Goal: Information Seeking & Learning: Check status

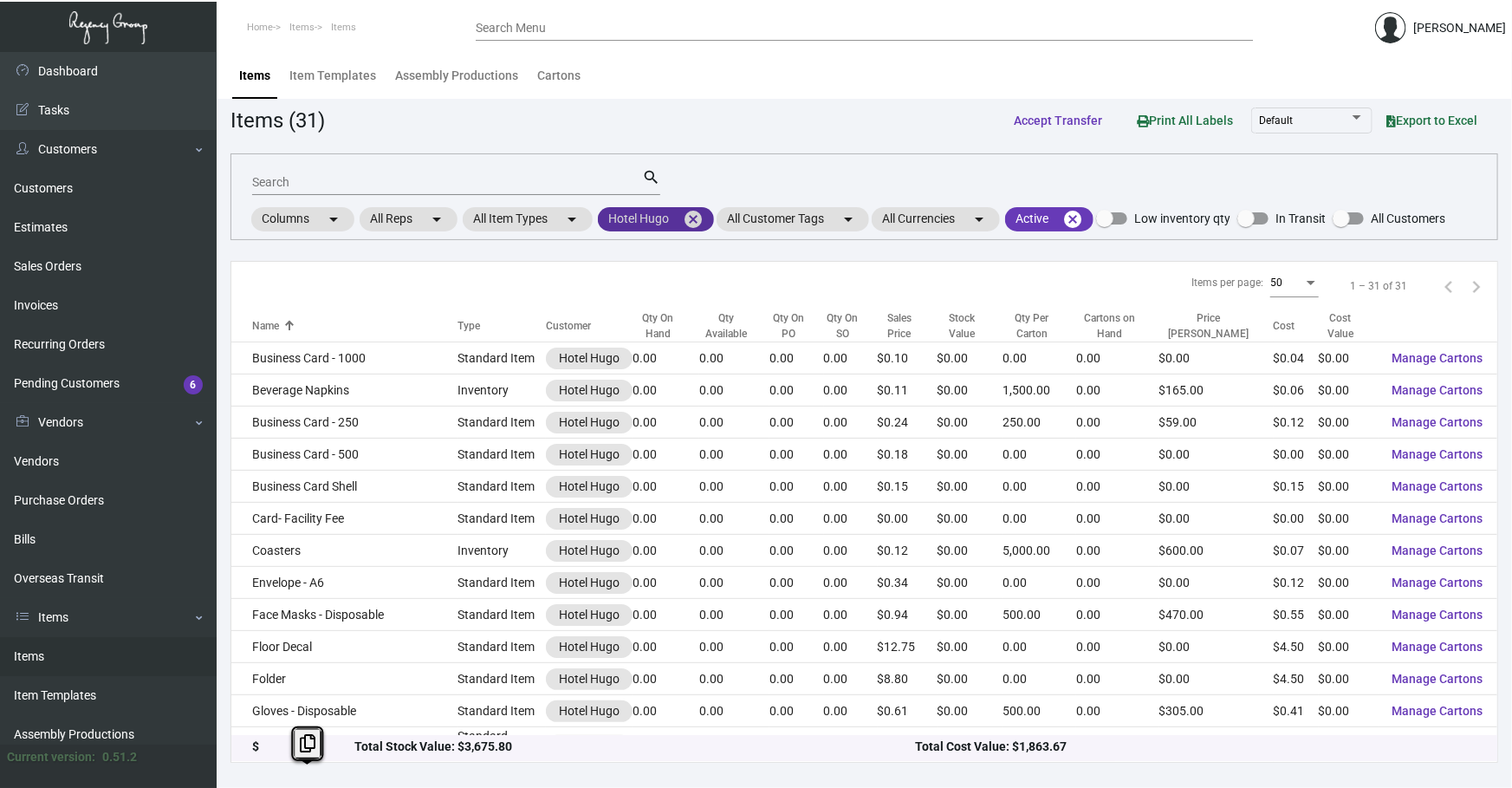
click at [696, 219] on mat-icon "cancel" at bounding box center [693, 219] width 21 height 21
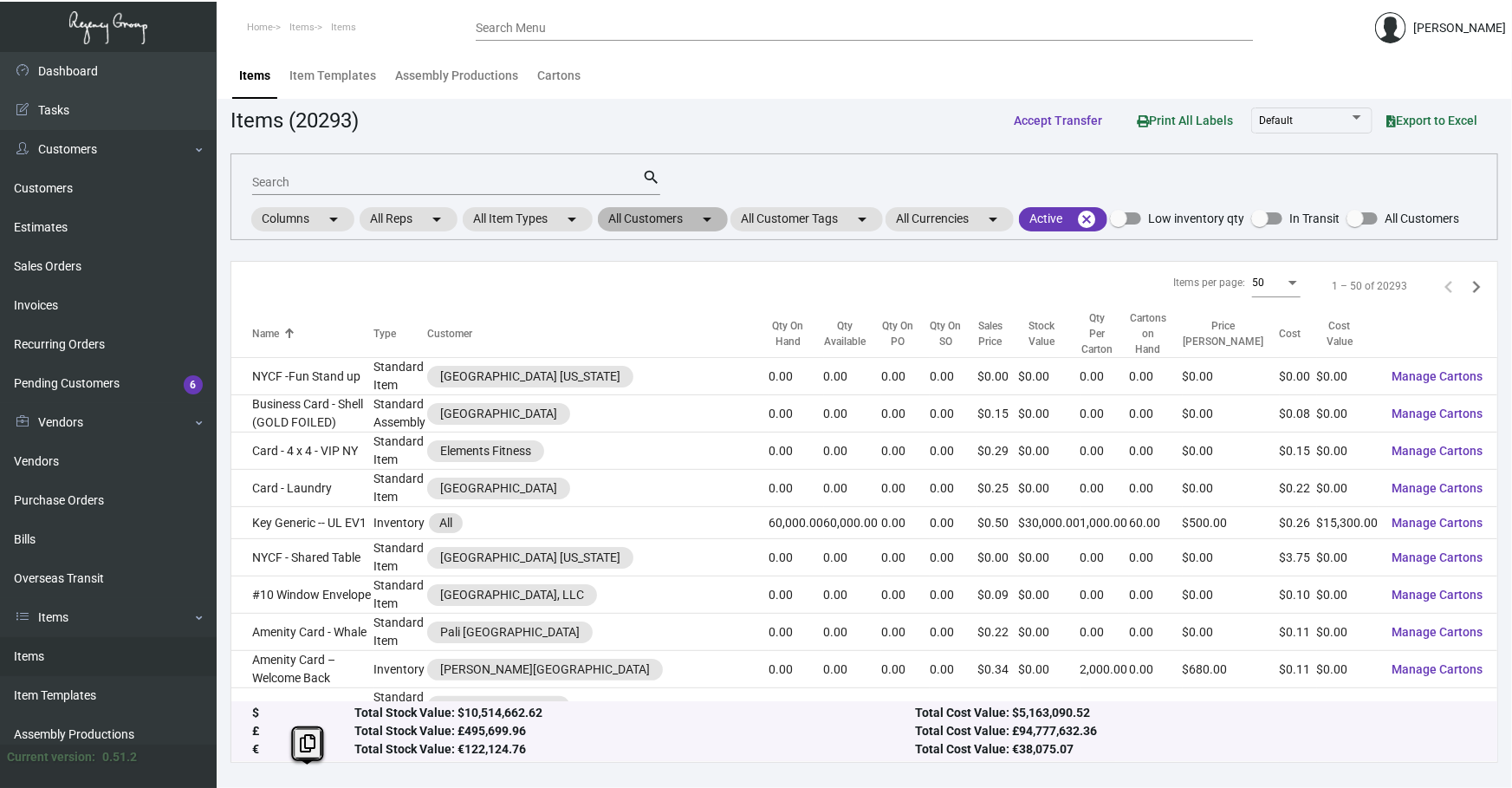
click at [699, 219] on mat-chip "All Customers arrow_drop_down" at bounding box center [662, 219] width 130 height 24
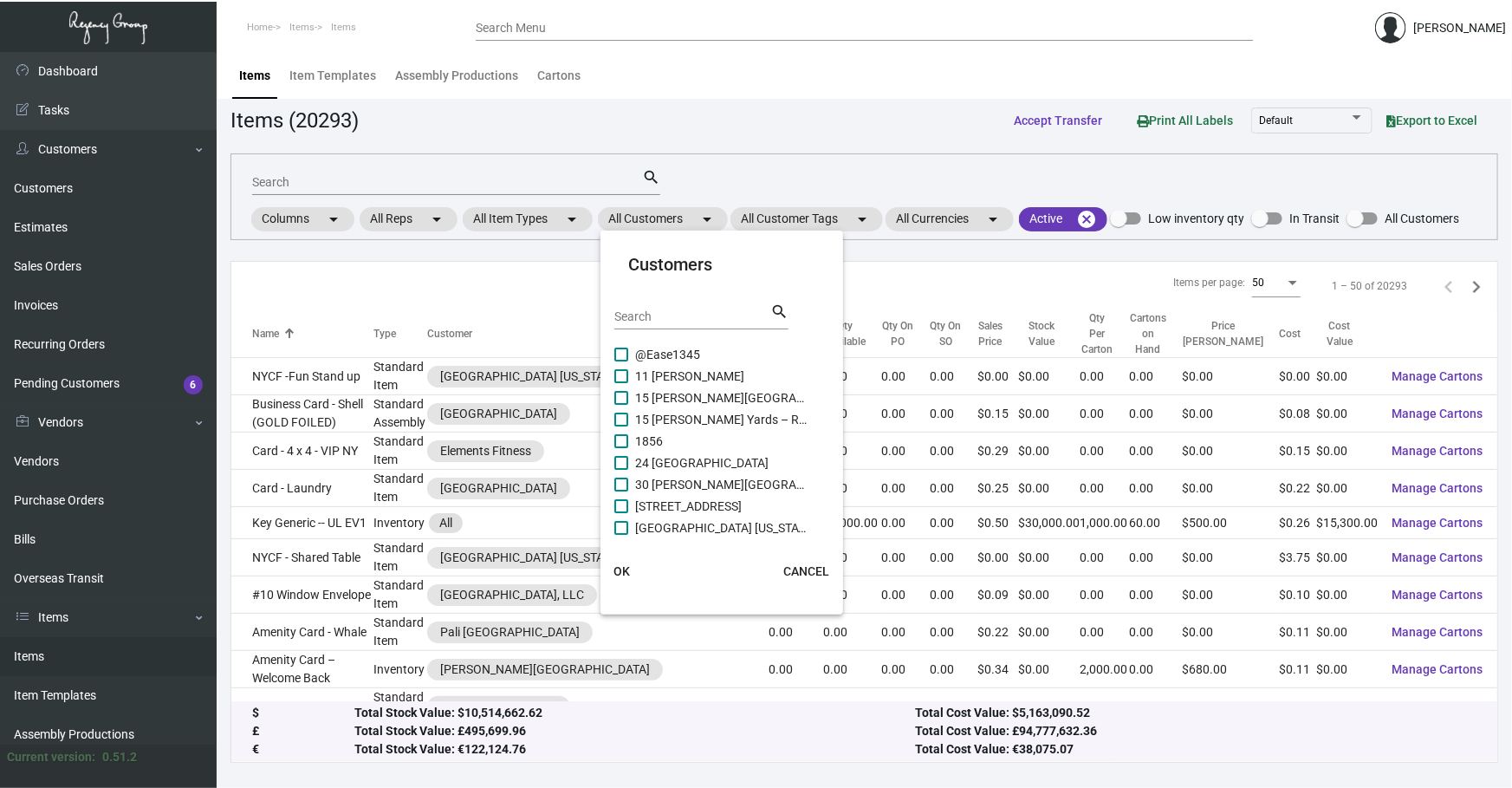
click at [675, 317] on input "Search" at bounding box center [692, 316] width 156 height 13
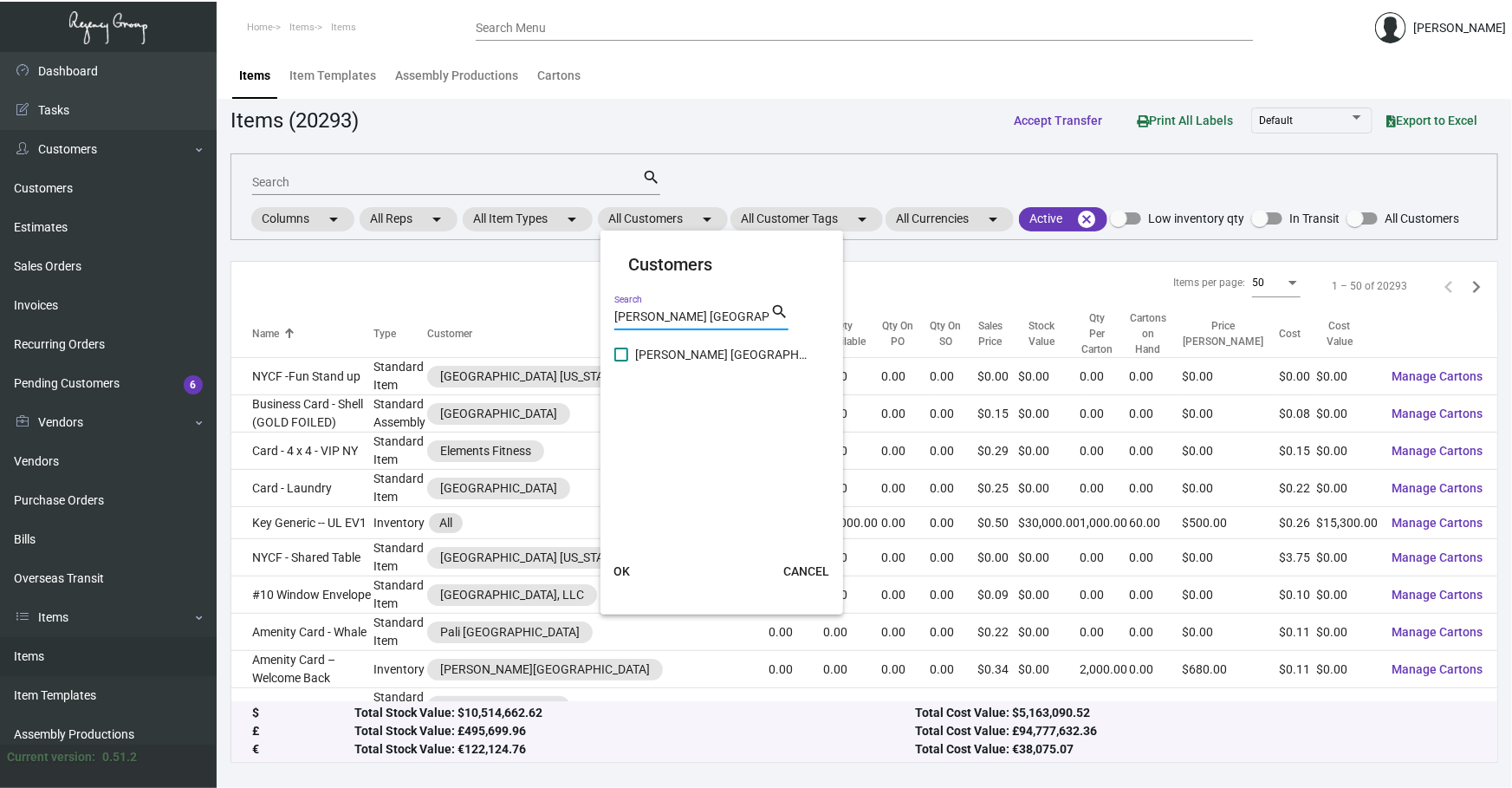
type input "[PERSON_NAME] [GEOGRAPHIC_DATA]"
click at [689, 352] on span "[PERSON_NAME] [GEOGRAPHIC_DATA]" at bounding box center [721, 354] width 173 height 21
click at [621, 361] on input "[PERSON_NAME] [GEOGRAPHIC_DATA]" at bounding box center [620, 361] width 1 height 1
checkbox input "true"
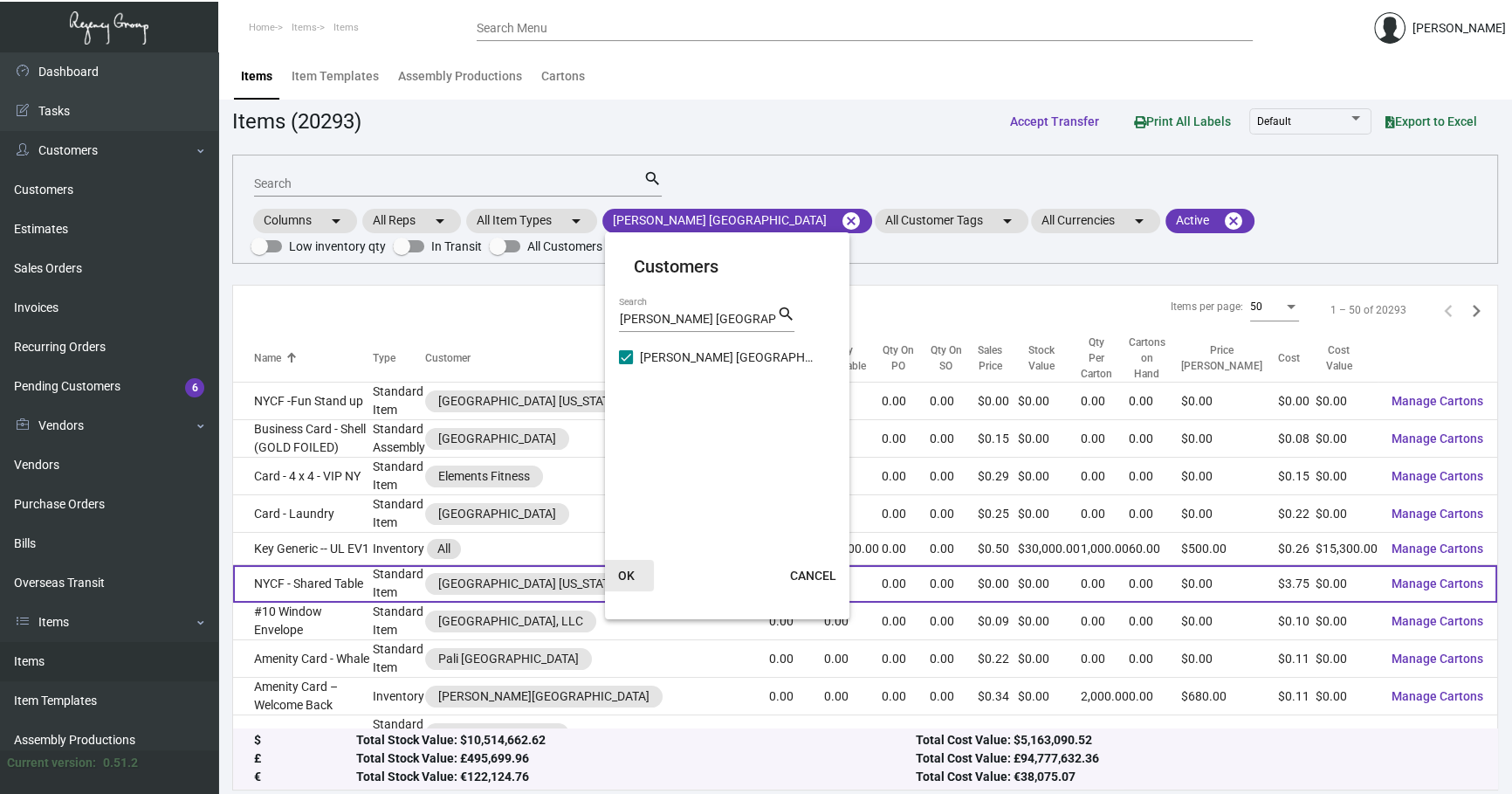
click at [638, 567] on button "OK" at bounding box center [626, 575] width 56 height 32
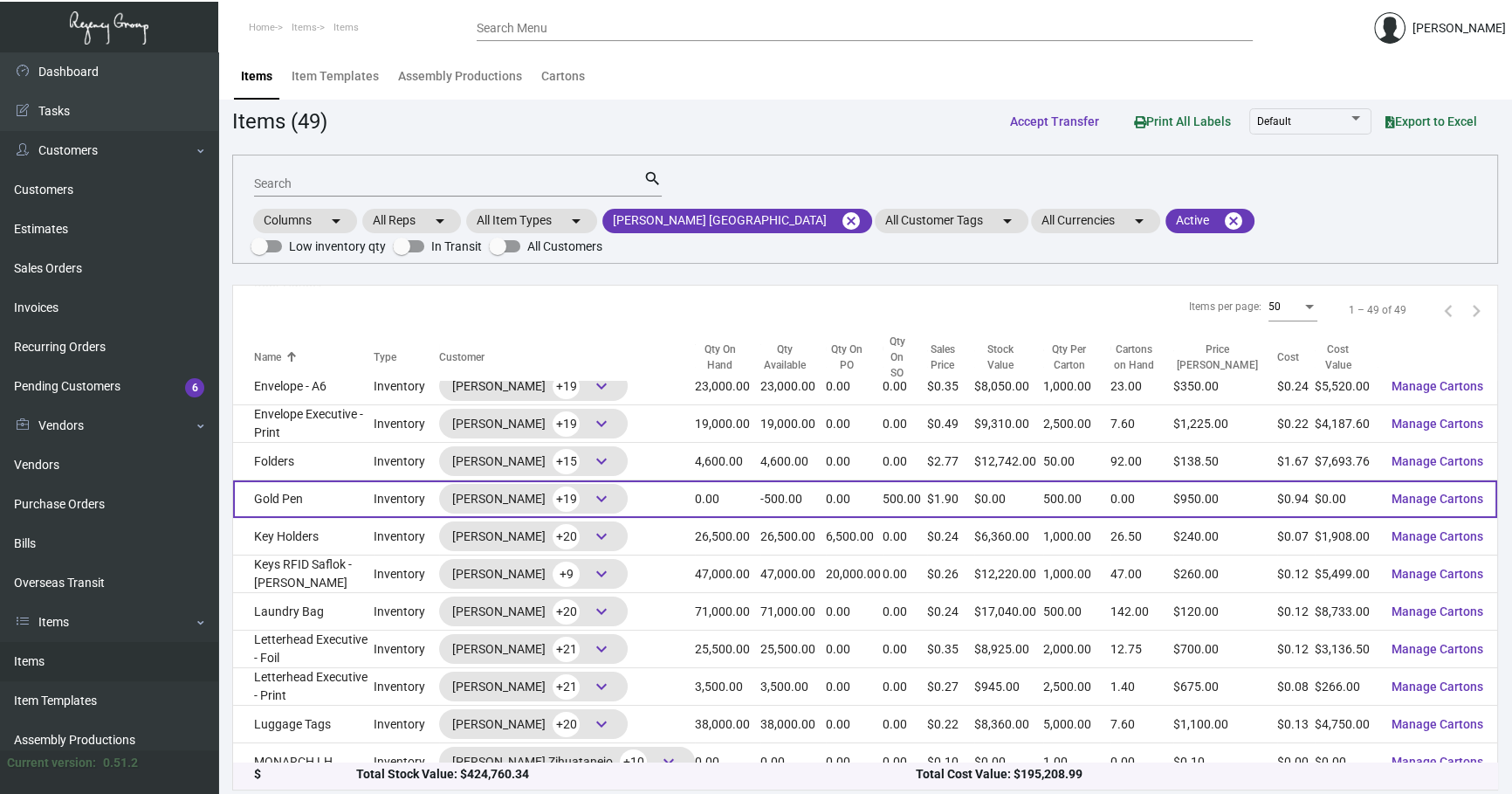
scroll to position [661, 0]
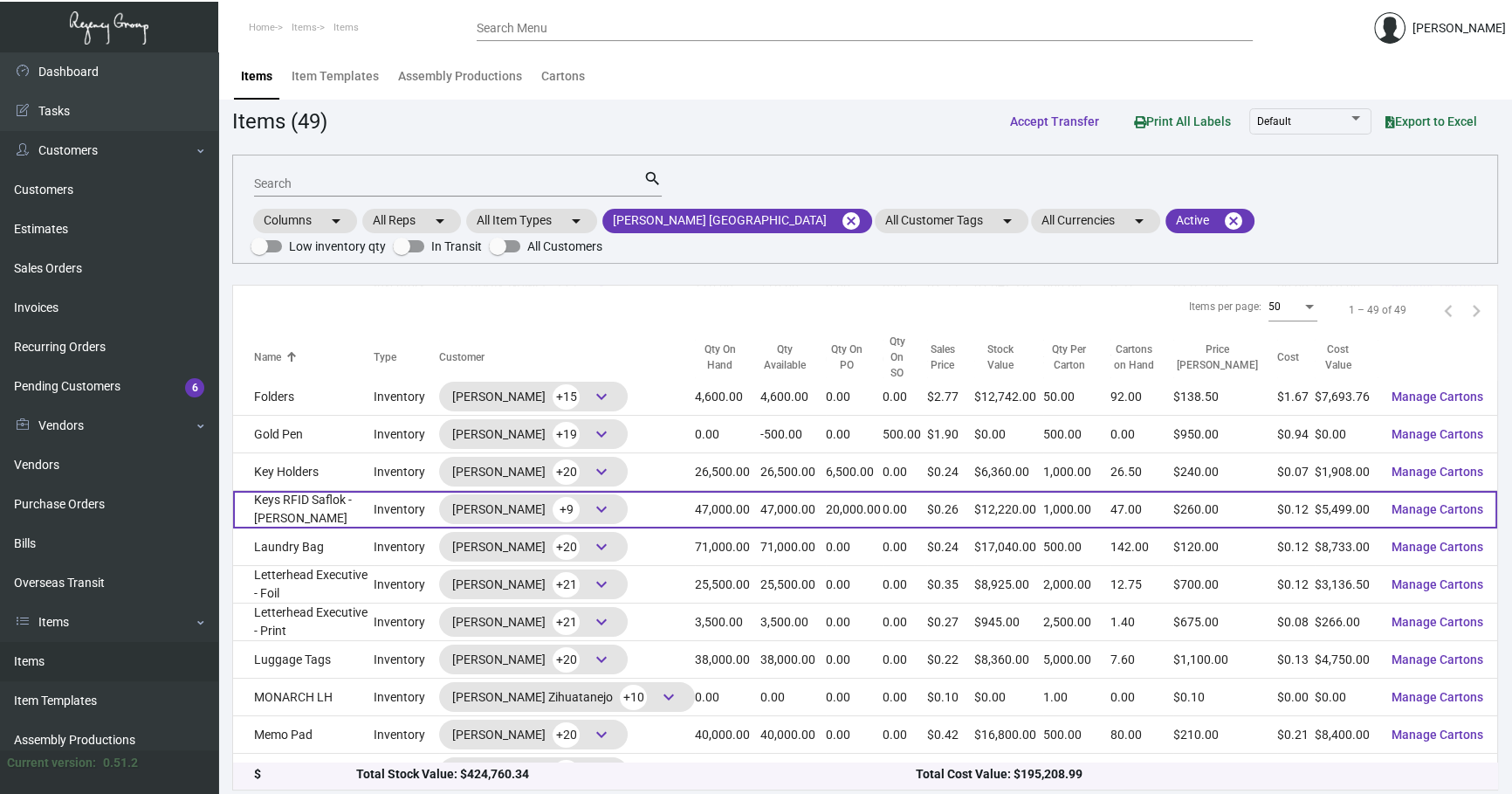
click at [332, 490] on td "Keys RFID Saflok - [PERSON_NAME]" at bounding box center [303, 509] width 141 height 38
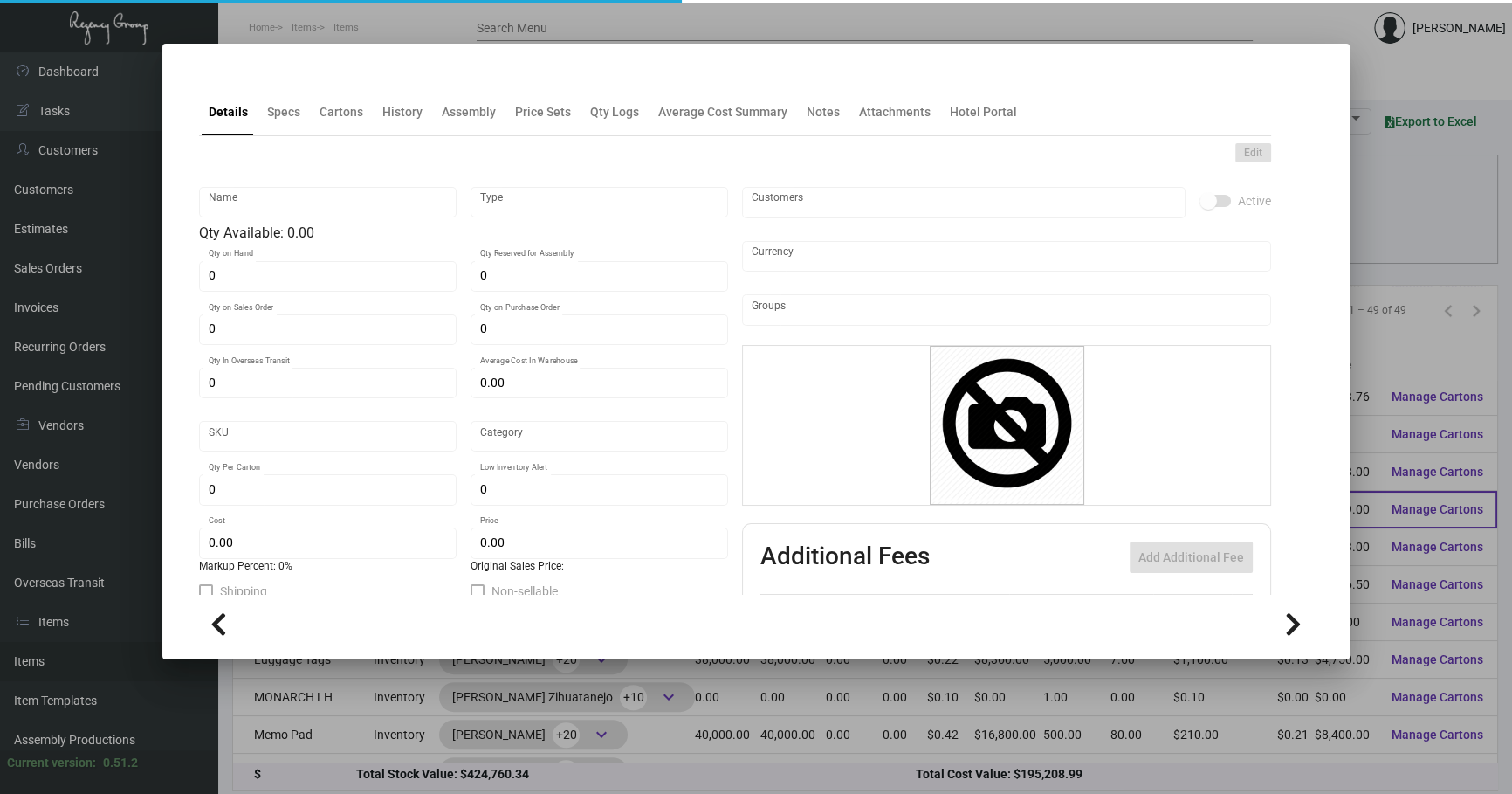
type input "Keys RFID Saflok - [PERSON_NAME]"
type input "Inventory"
type input "47,000"
type input "20,000"
type input "$ 0.12155"
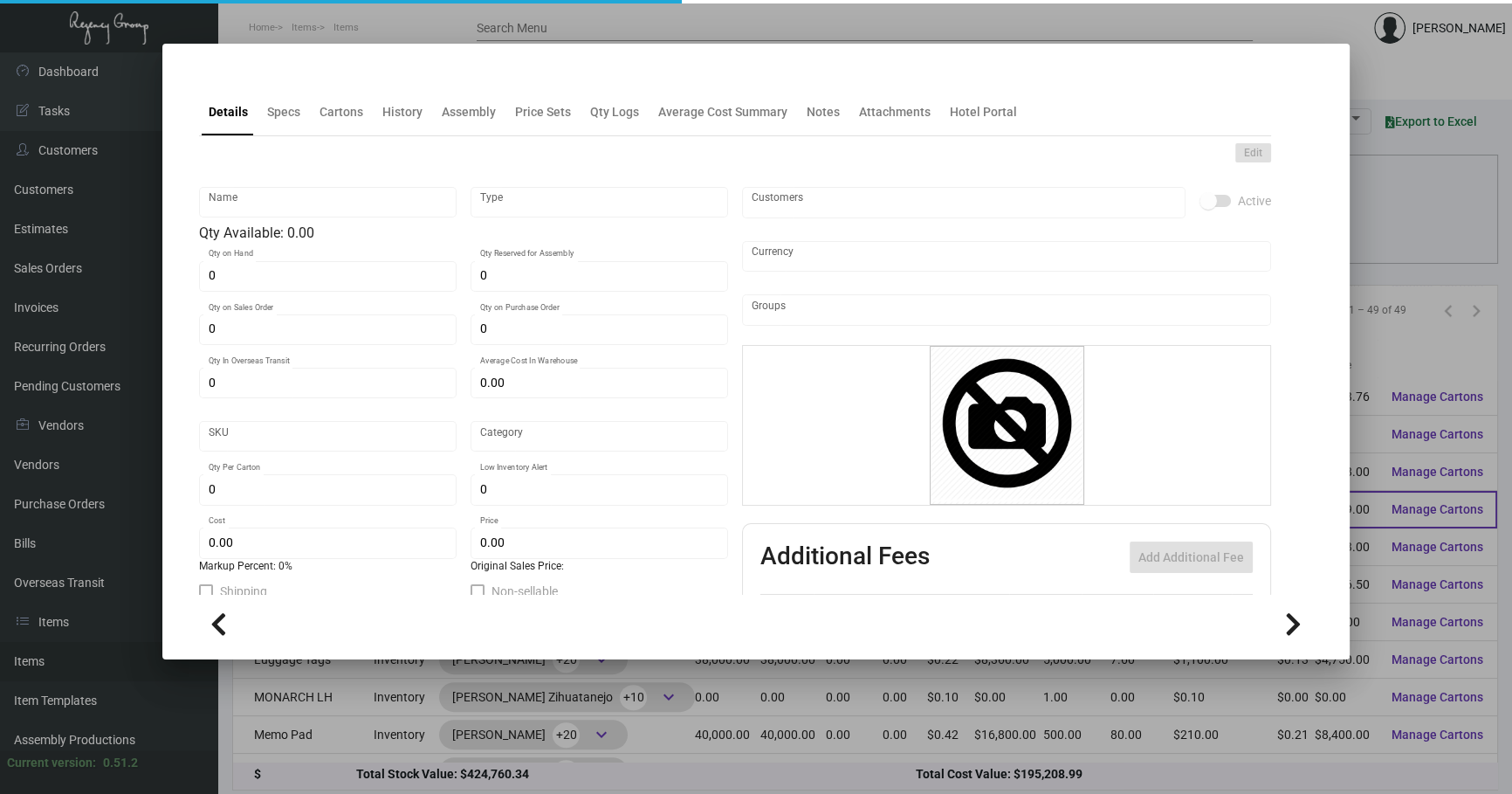
type input "3126"
type input "Standard"
type input "1,000"
type input "7,500"
type input "$ 0.117"
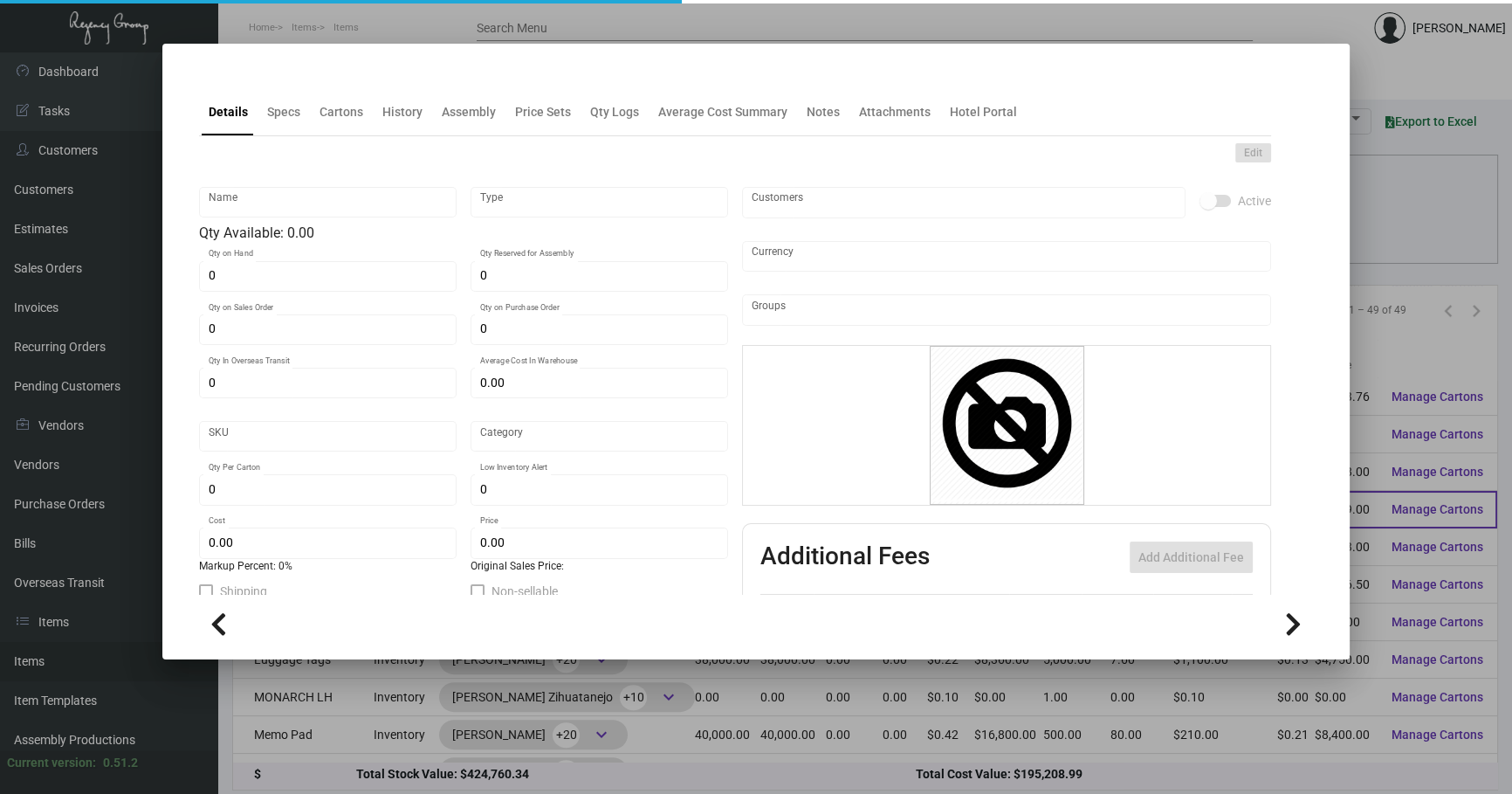
type input "$ 0.26"
type textarea "[PERSON_NAME] Keys RFID Safelok, Size 2-1/8x3-3/8 #30 mill black core dull lami…"
checkbox input "true"
type input "United States Dollar $"
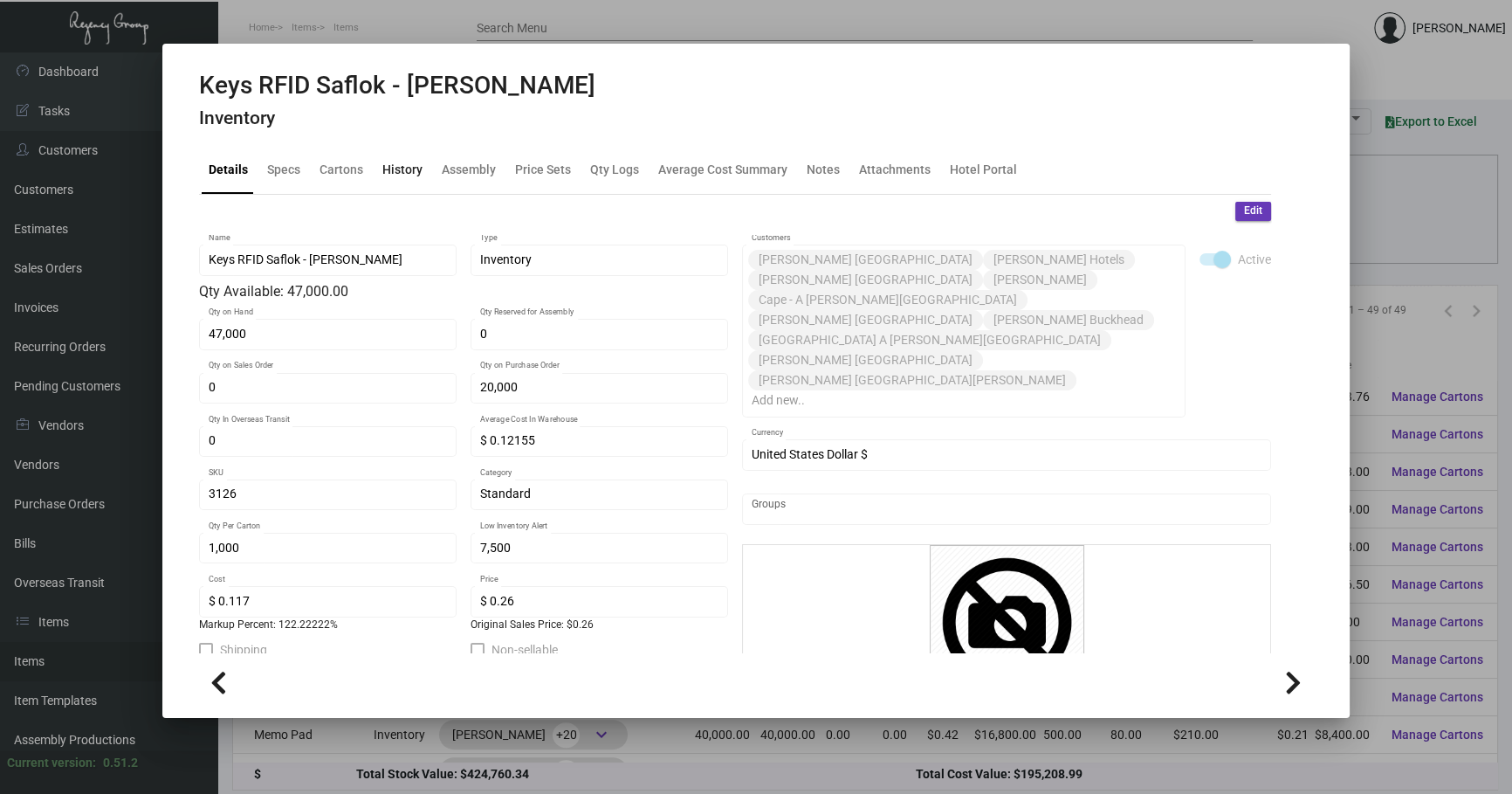
click at [407, 169] on div "History" at bounding box center [402, 170] width 40 height 18
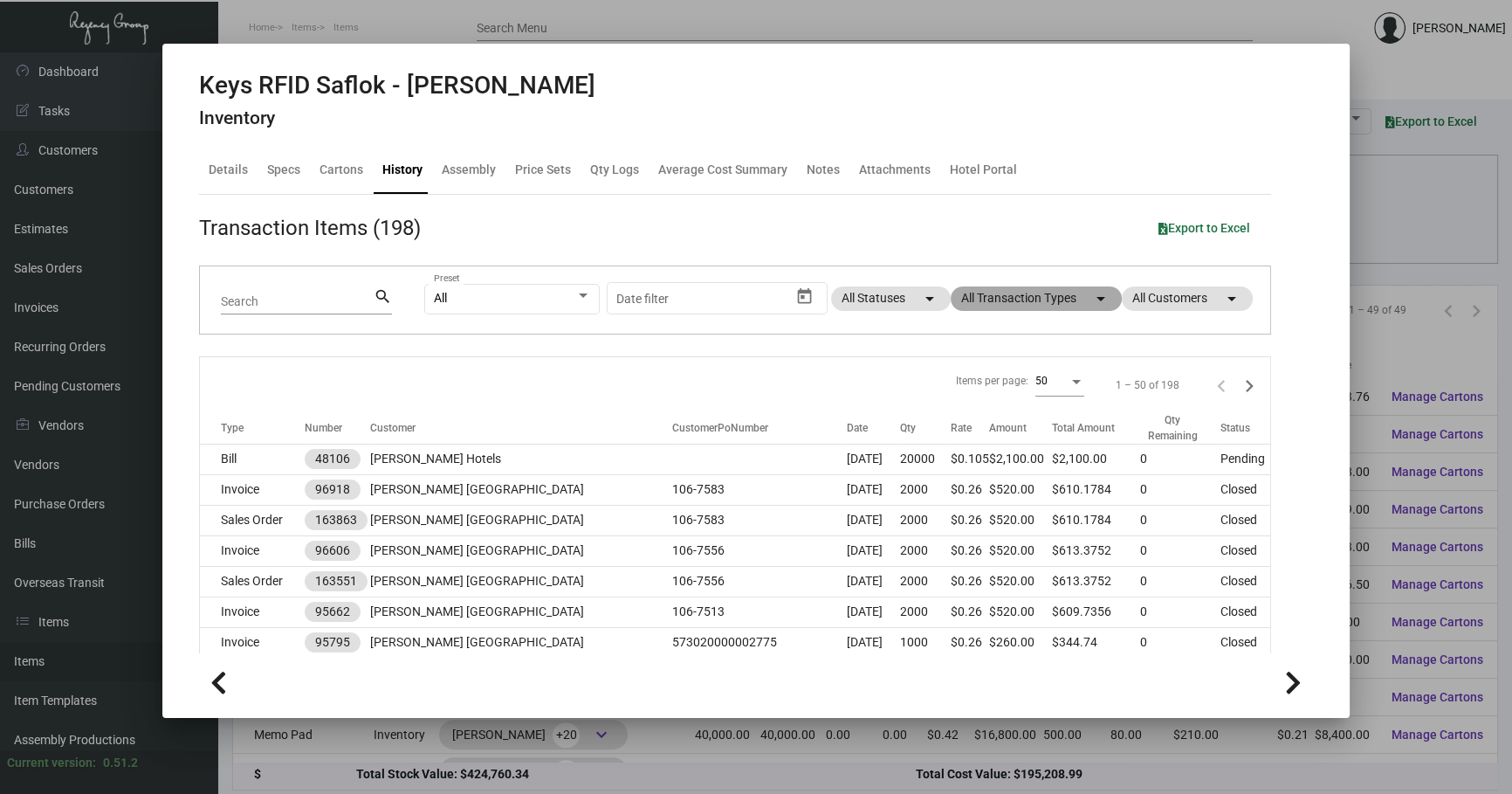
click at [992, 303] on mat-chip "All Transaction Types arrow_drop_down" at bounding box center [1036, 298] width 171 height 24
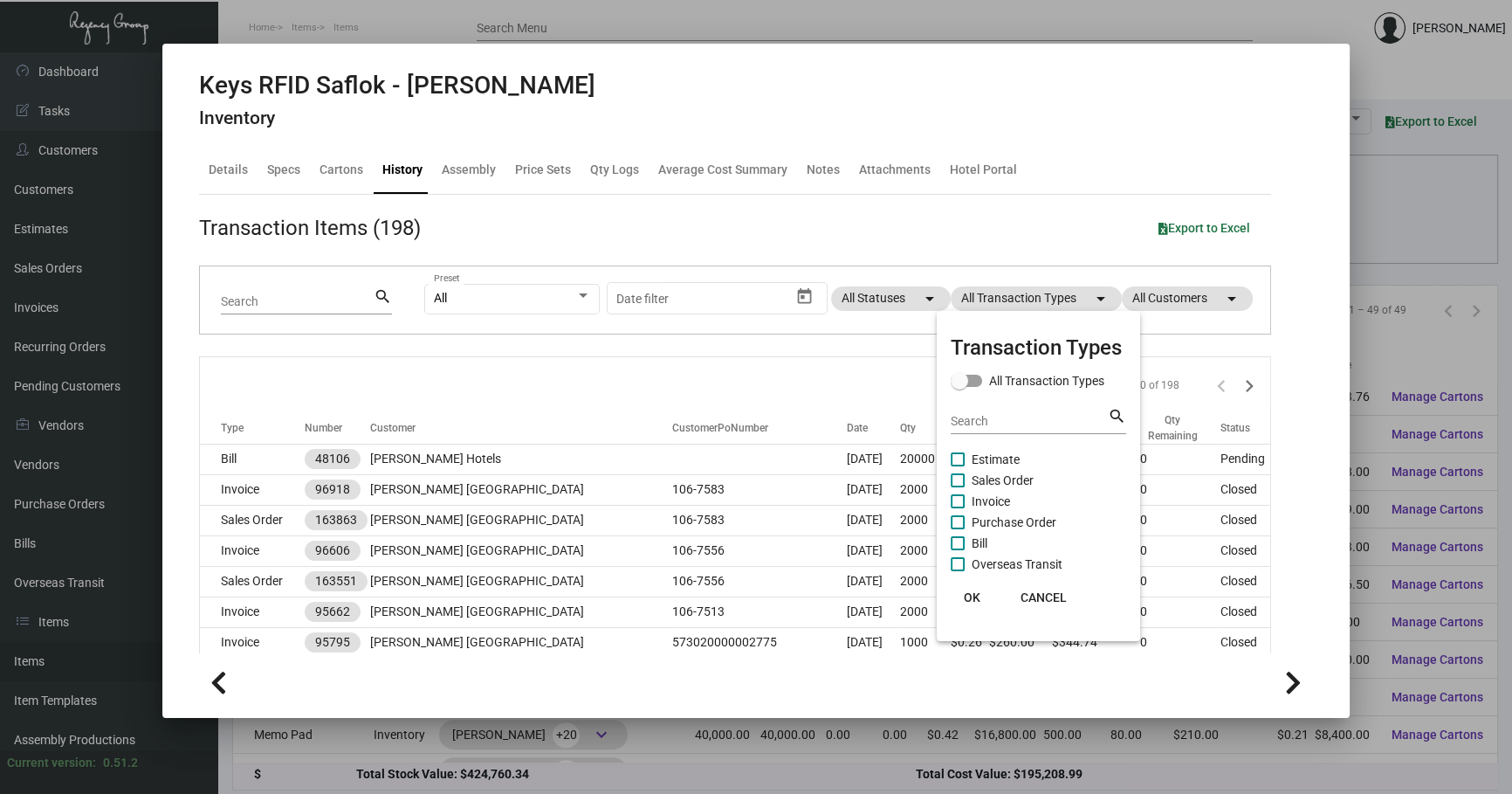
click at [997, 524] on span "Purchase Order" at bounding box center [1014, 522] width 85 height 21
click at [958, 529] on input "Purchase Order" at bounding box center [957, 529] width 1 height 1
checkbox input "true"
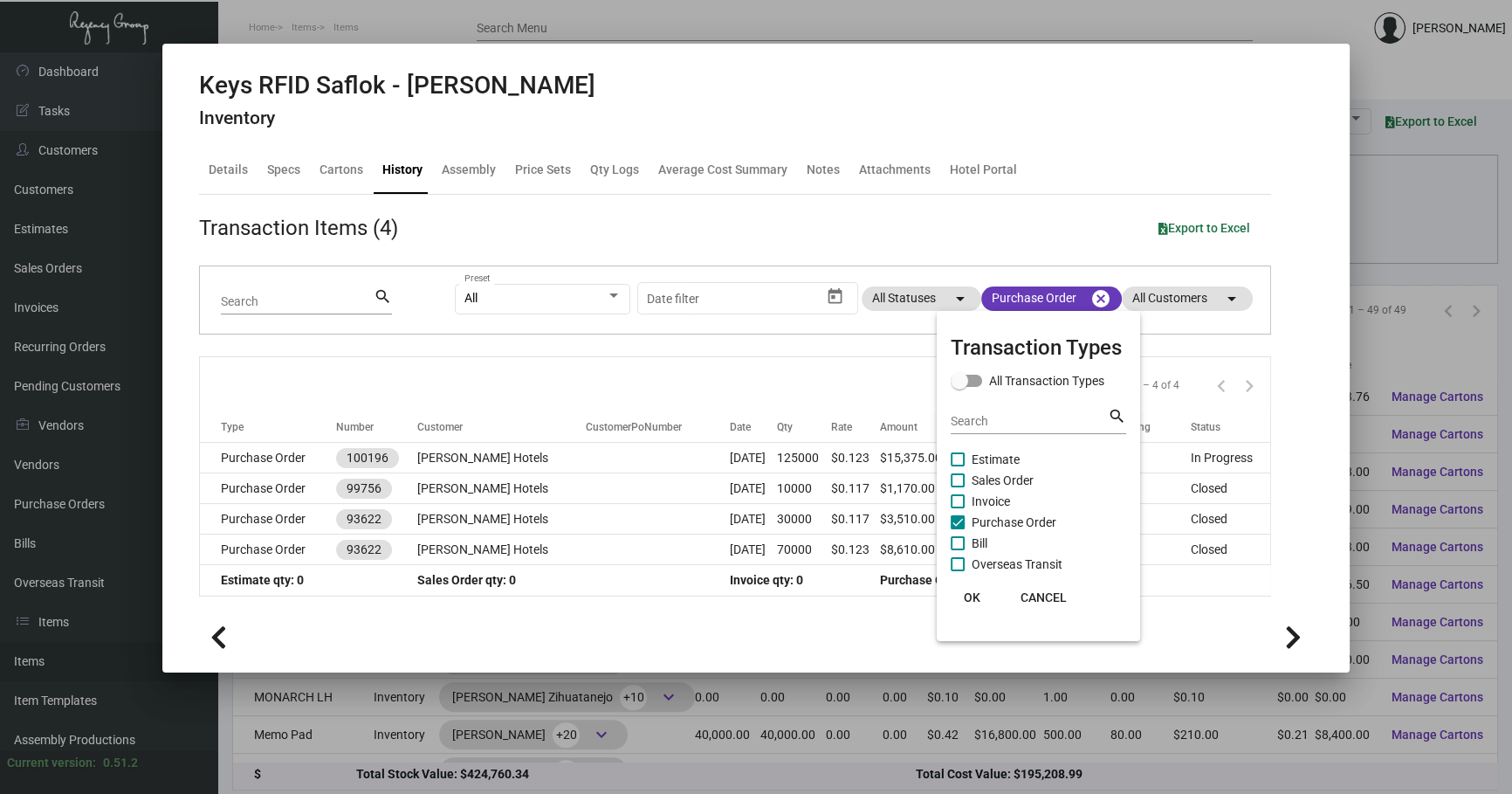
click at [572, 459] on div at bounding box center [756, 397] width 1512 height 794
click at [586, 459] on td at bounding box center [658, 458] width 145 height 31
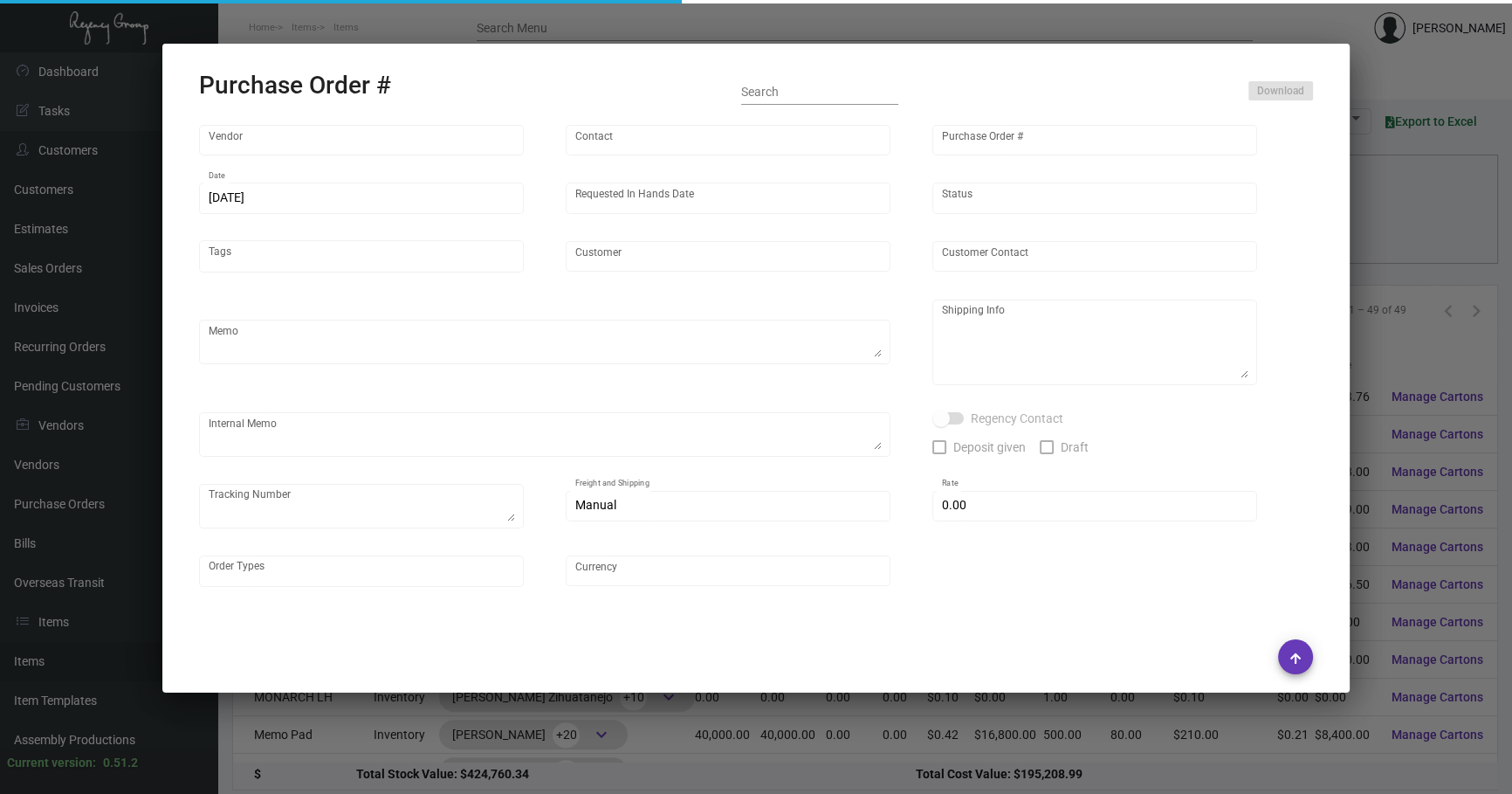
type input "Nexqo"
type input "[PERSON_NAME]"
type input "100196"
type input "[DATE]"
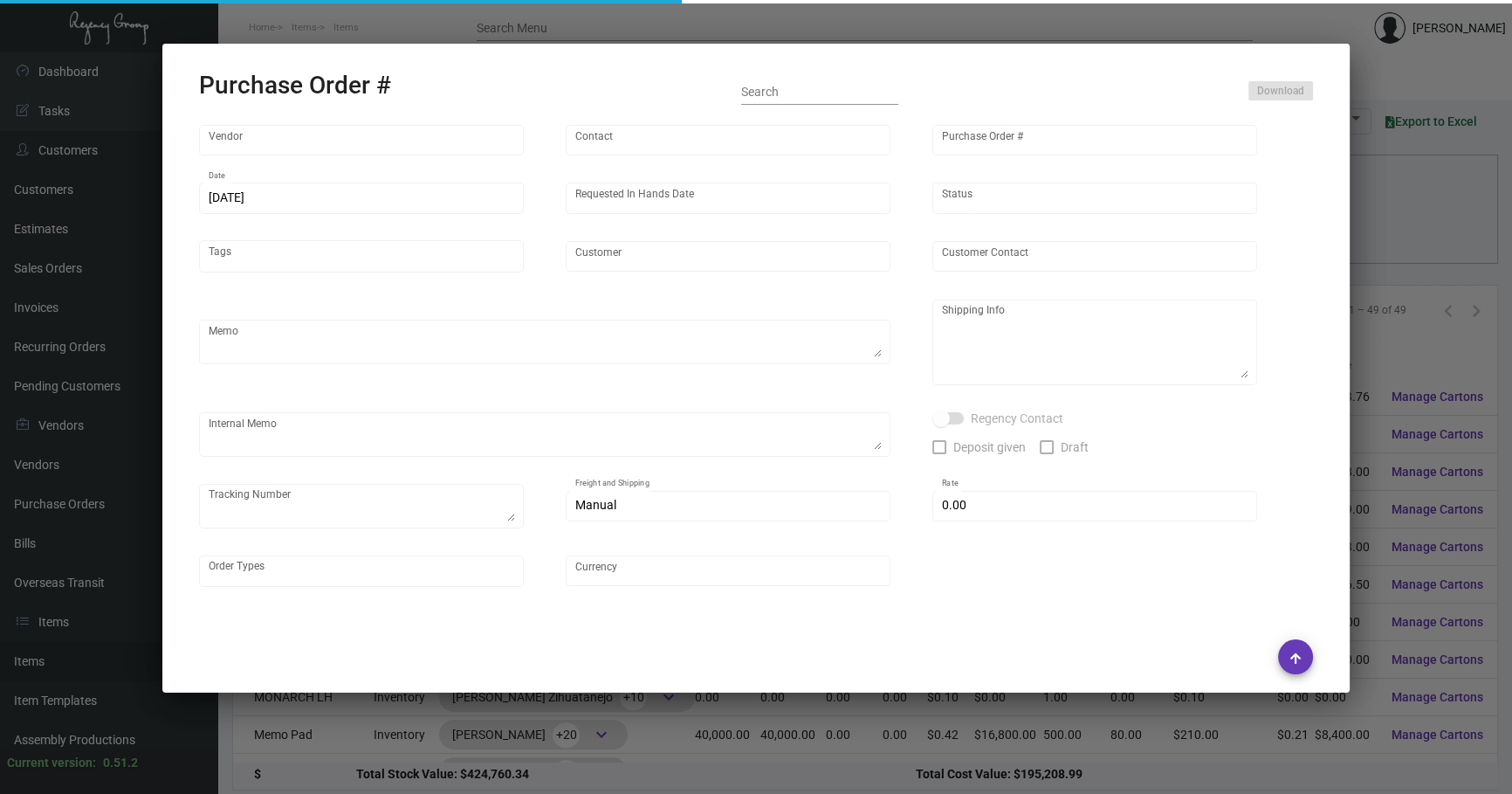
type input "[PERSON_NAME] Hotels"
type textarea "50K in 1st shipment, rest wait"
type textarea "Regency Group NJ - [PERSON_NAME] [STREET_ADDRESS]"
checkbox input "true"
type input "$ 0.00"
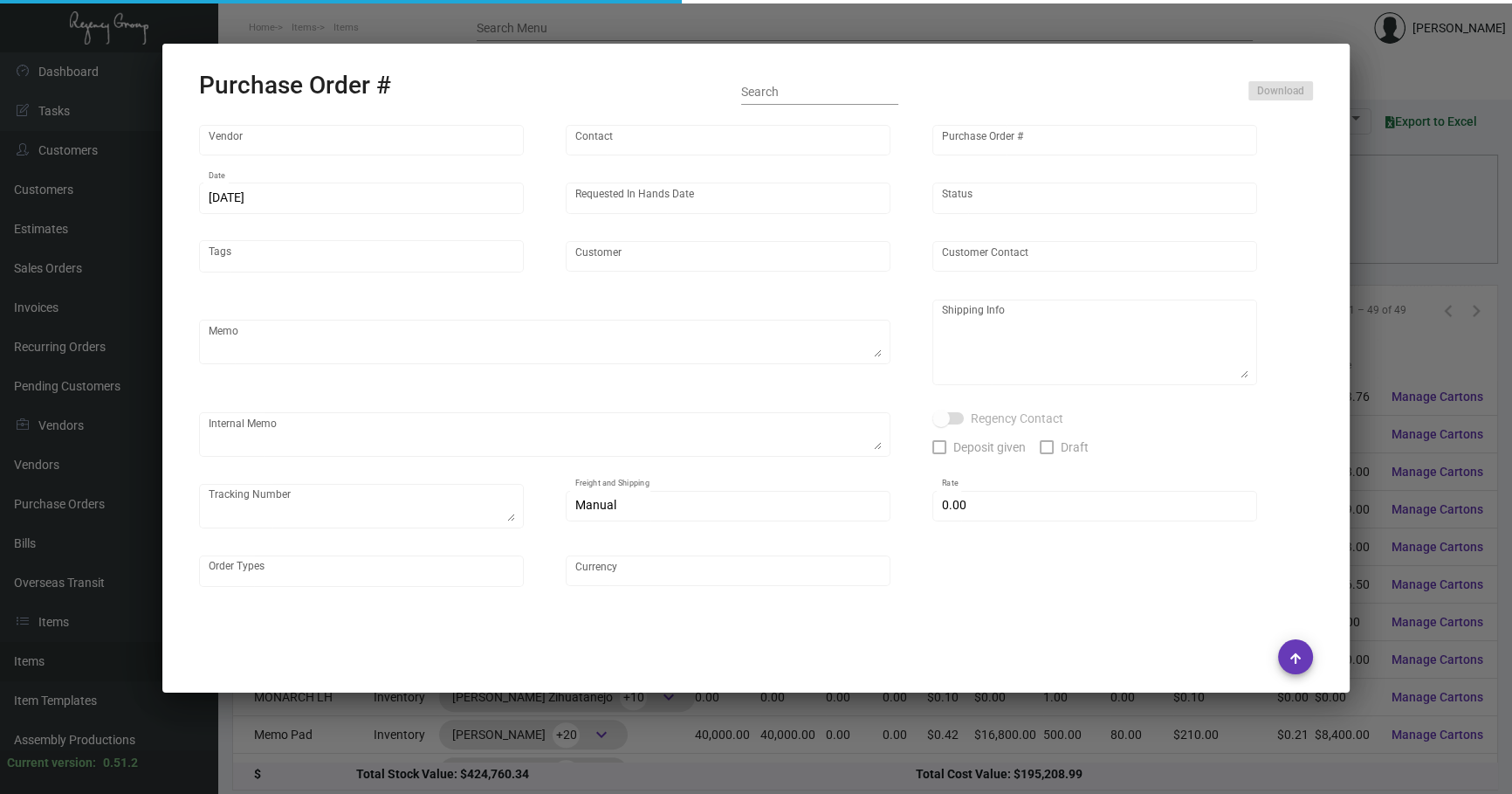
type input "United States Dollar $"
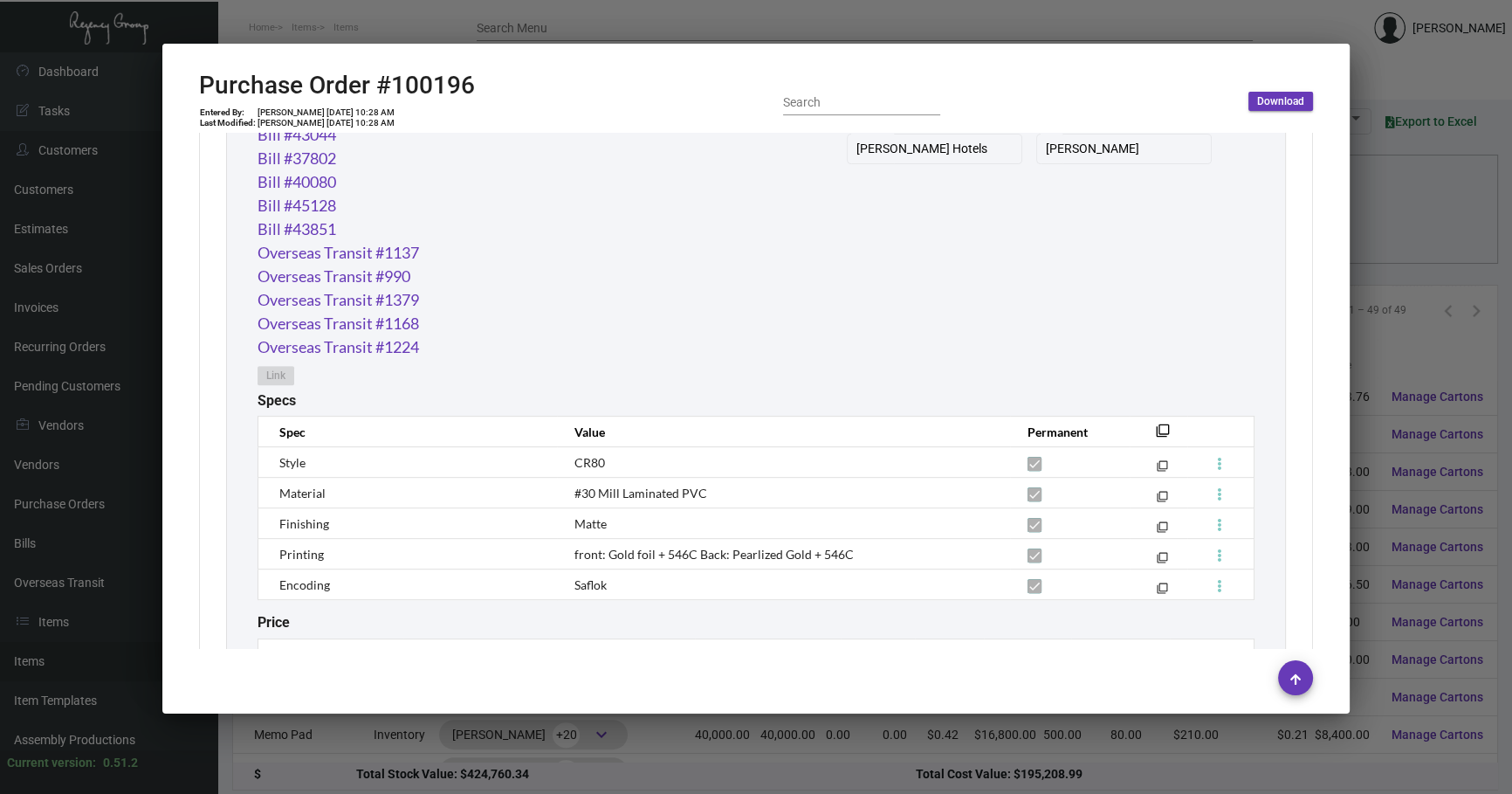
scroll to position [1097, 0]
